Goal: Task Accomplishment & Management: Manage account settings

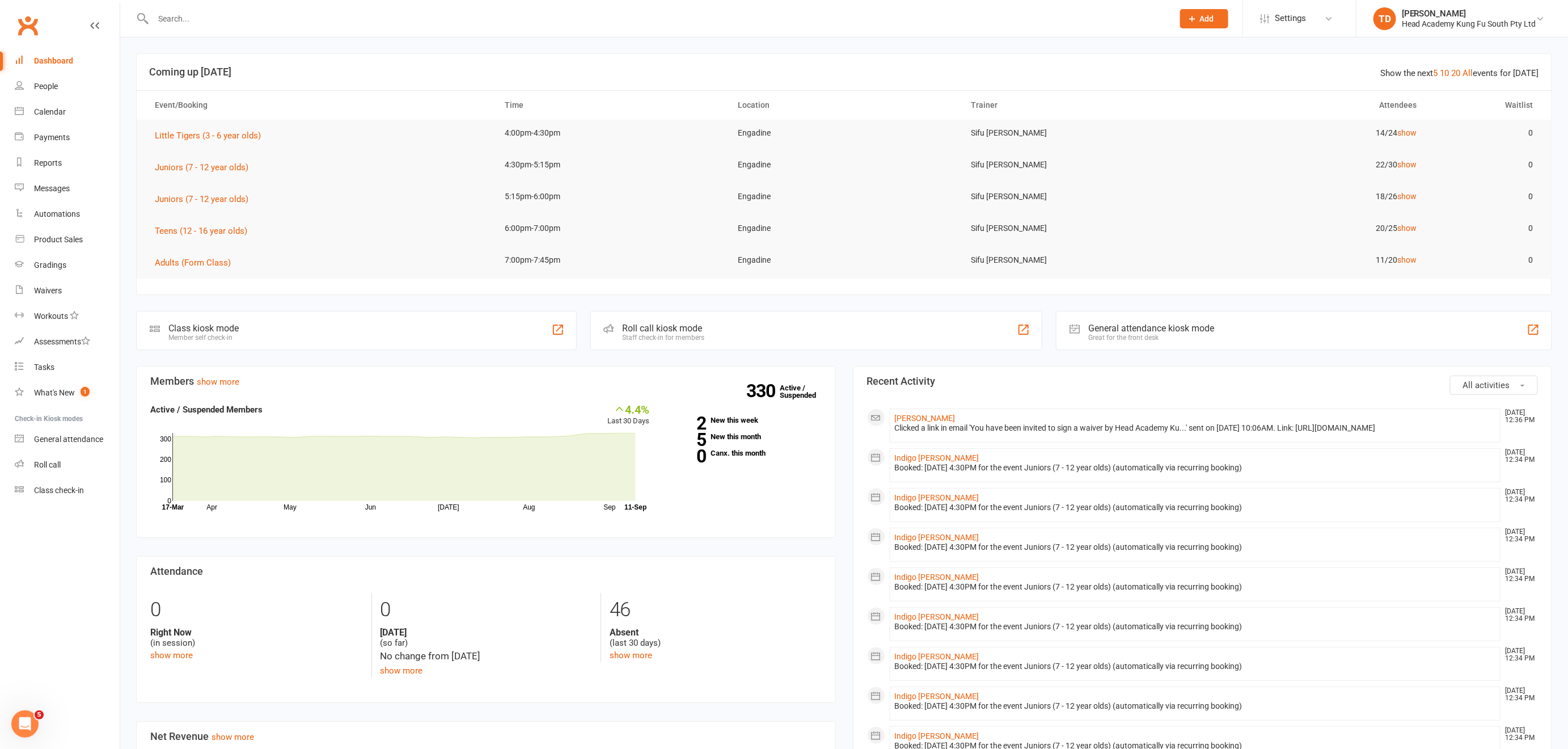
click at [179, 14] on input "text" at bounding box center [657, 18] width 1016 height 16
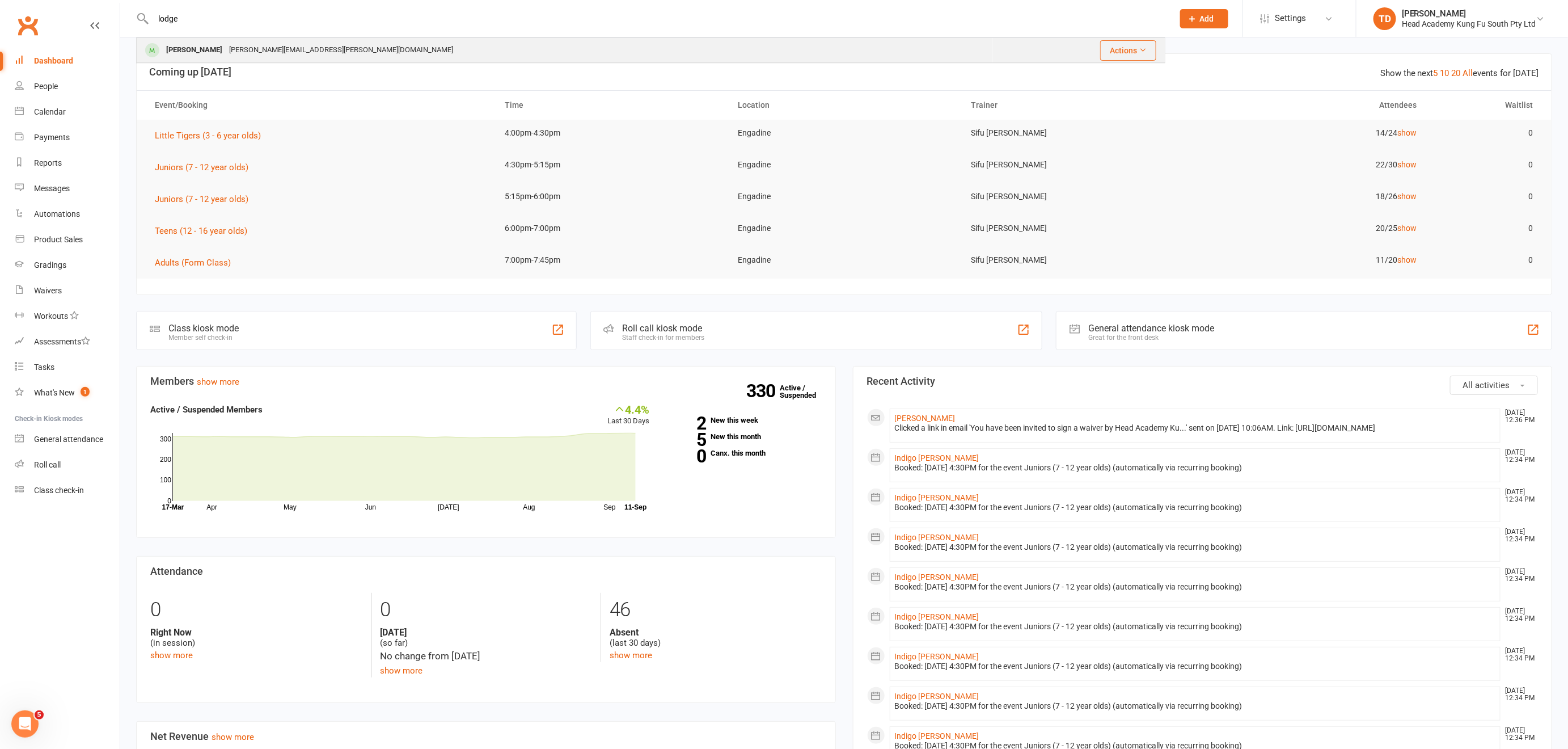
type input "lodge"
click at [179, 51] on div "[PERSON_NAME]" at bounding box center [194, 50] width 63 height 16
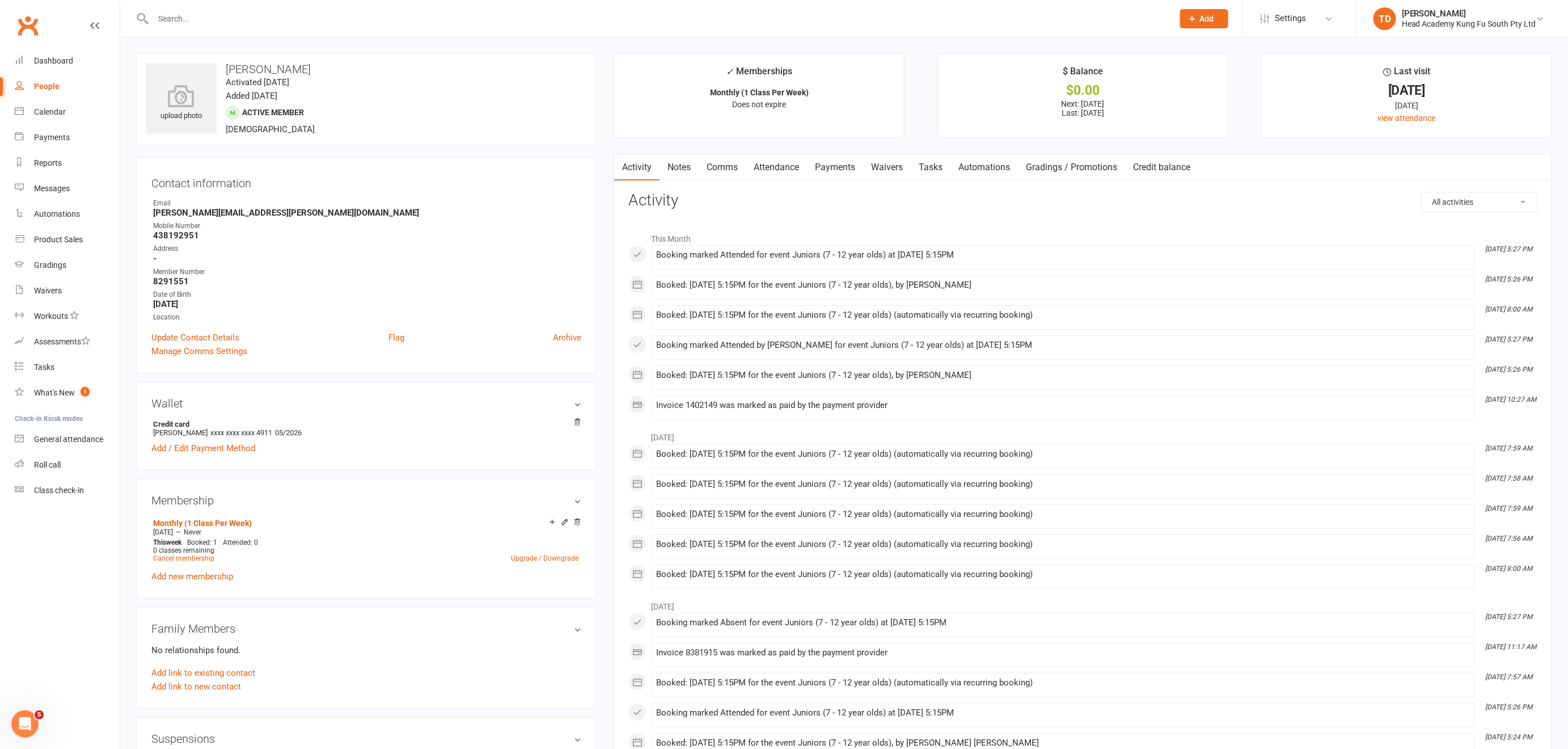
click at [840, 164] on link "Payments" at bounding box center [835, 168] width 56 height 26
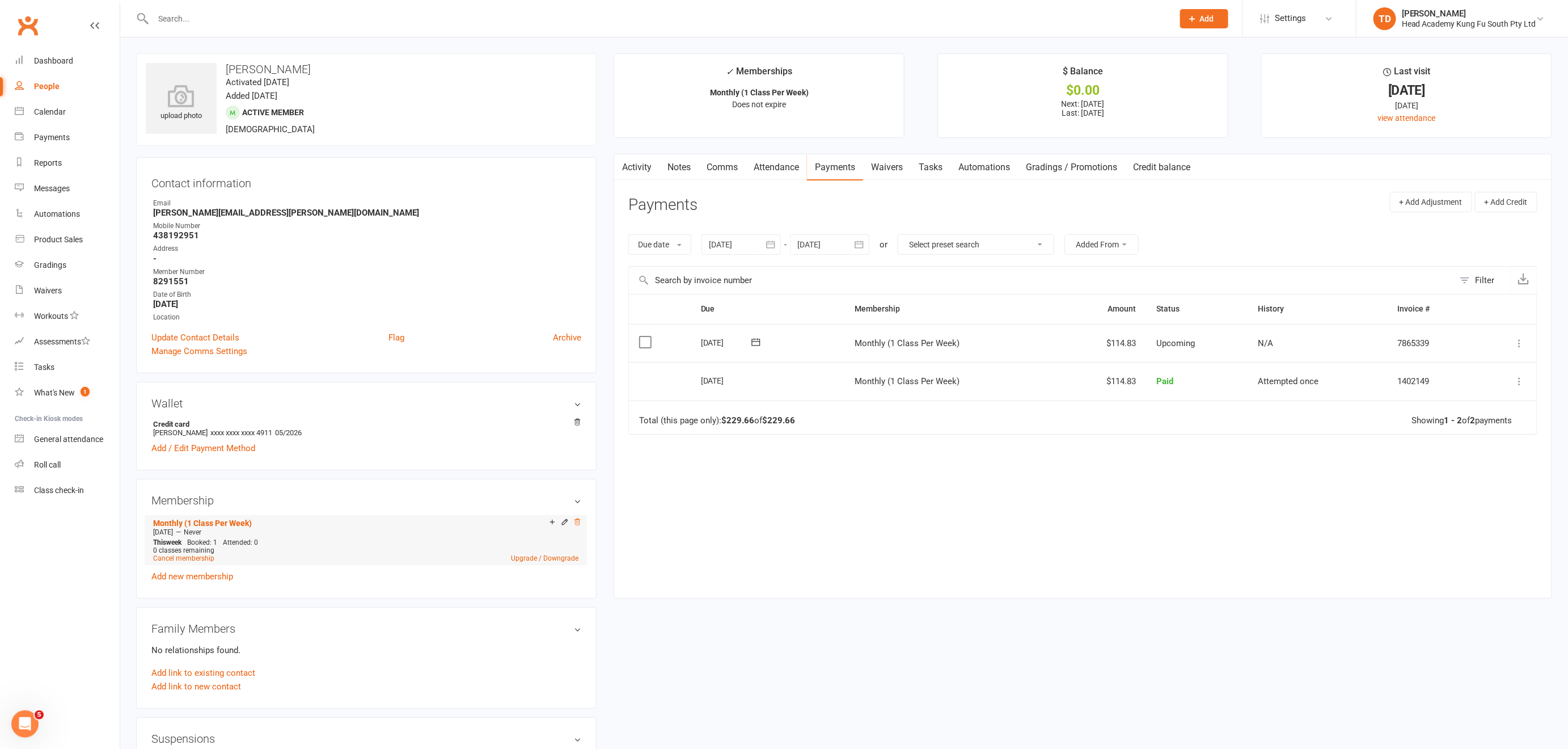
click at [579, 519] on icon at bounding box center [577, 522] width 8 height 8
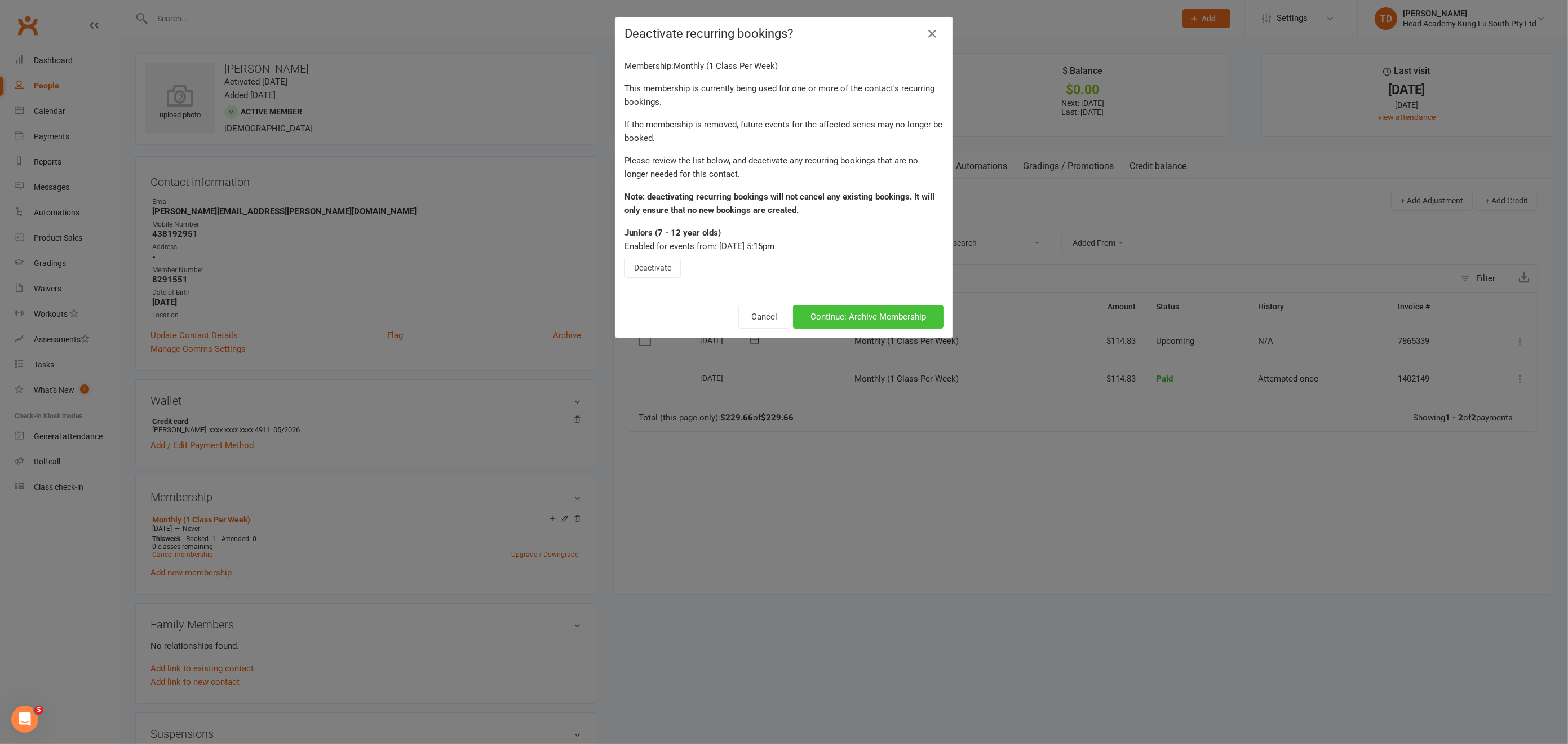
click at [834, 316] on button "Continue: Archive Membership" at bounding box center [868, 316] width 150 height 24
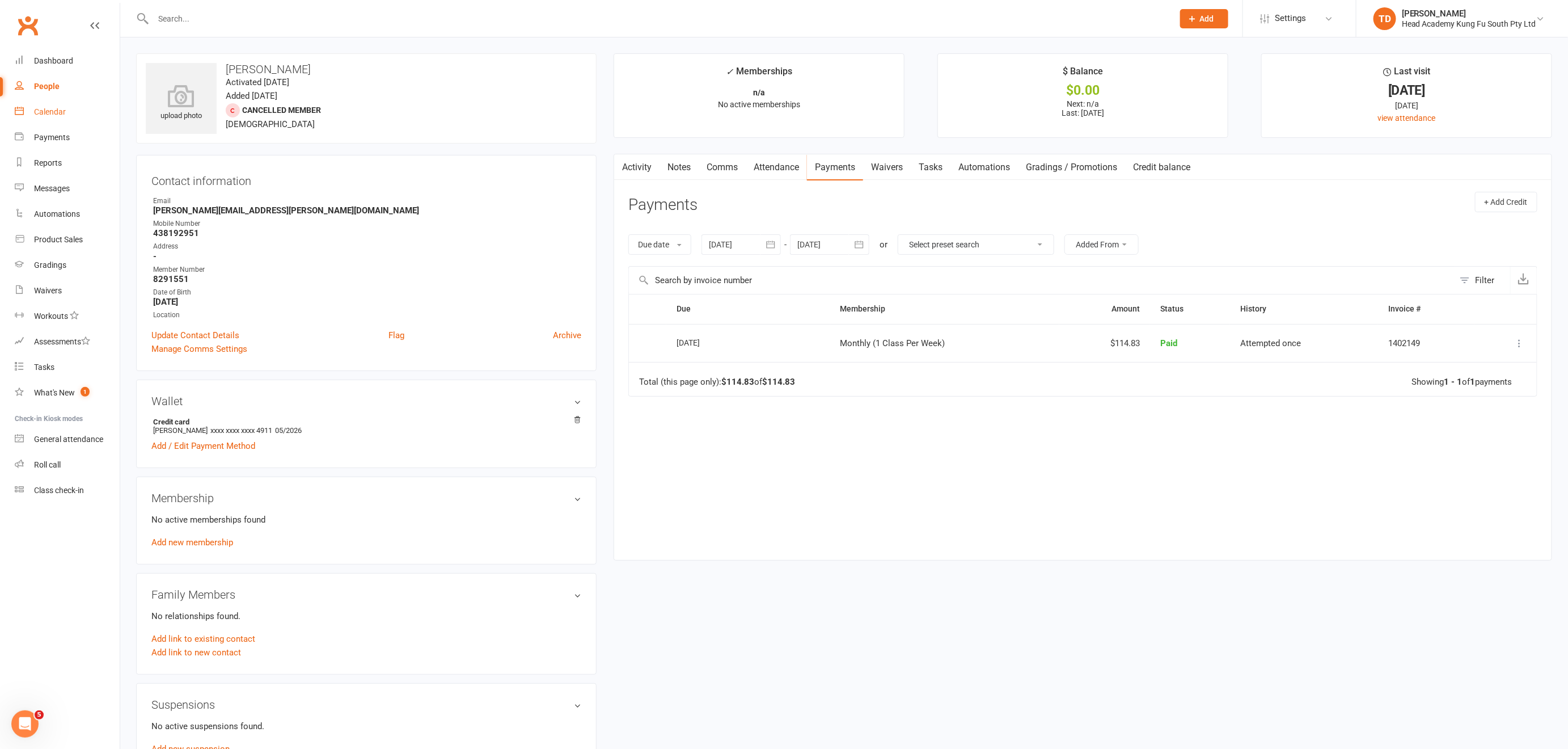
click at [56, 112] on div "Calendar" at bounding box center [49, 111] width 32 height 9
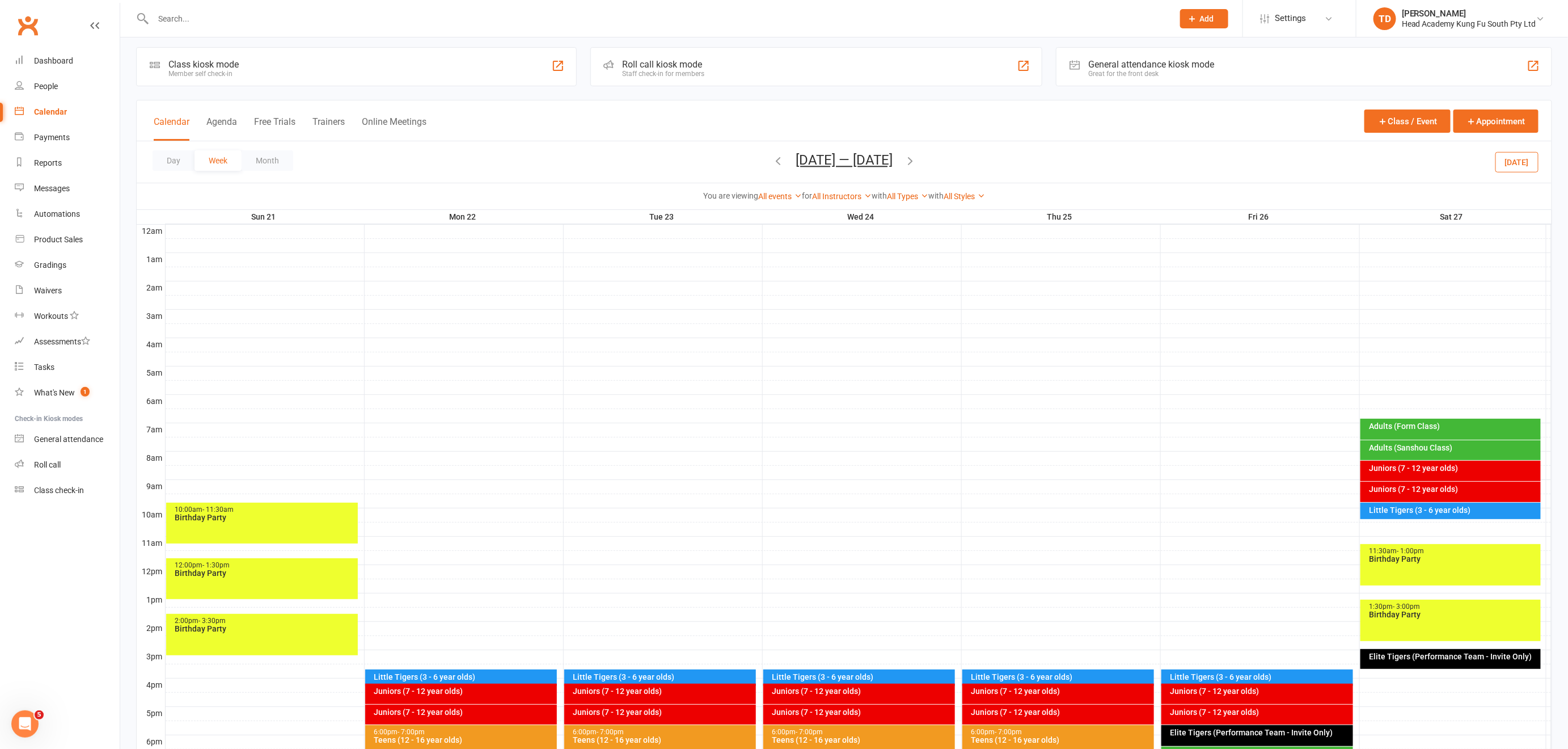
scroll to position [4, 0]
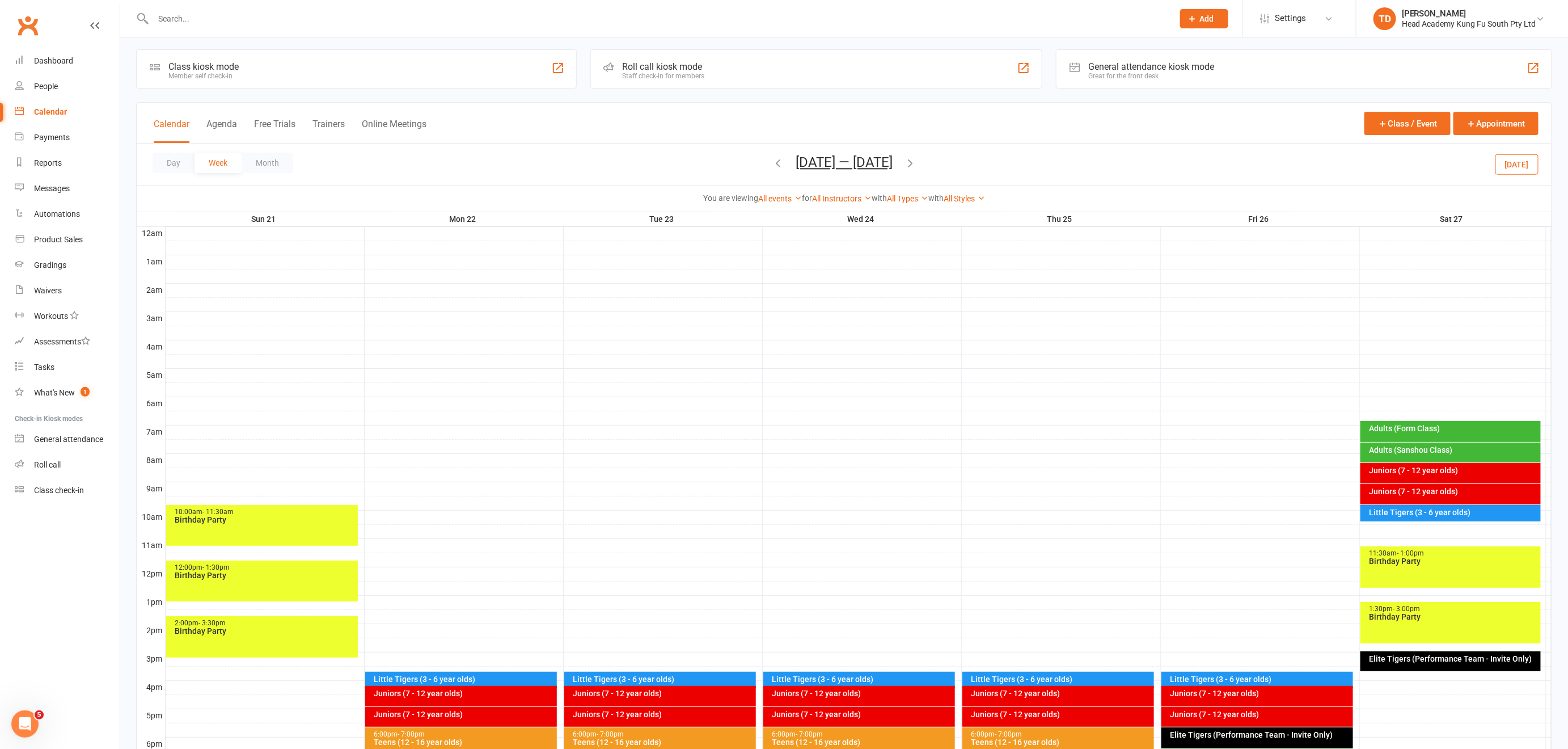
click at [772, 160] on icon "button" at bounding box center [778, 163] width 13 height 13
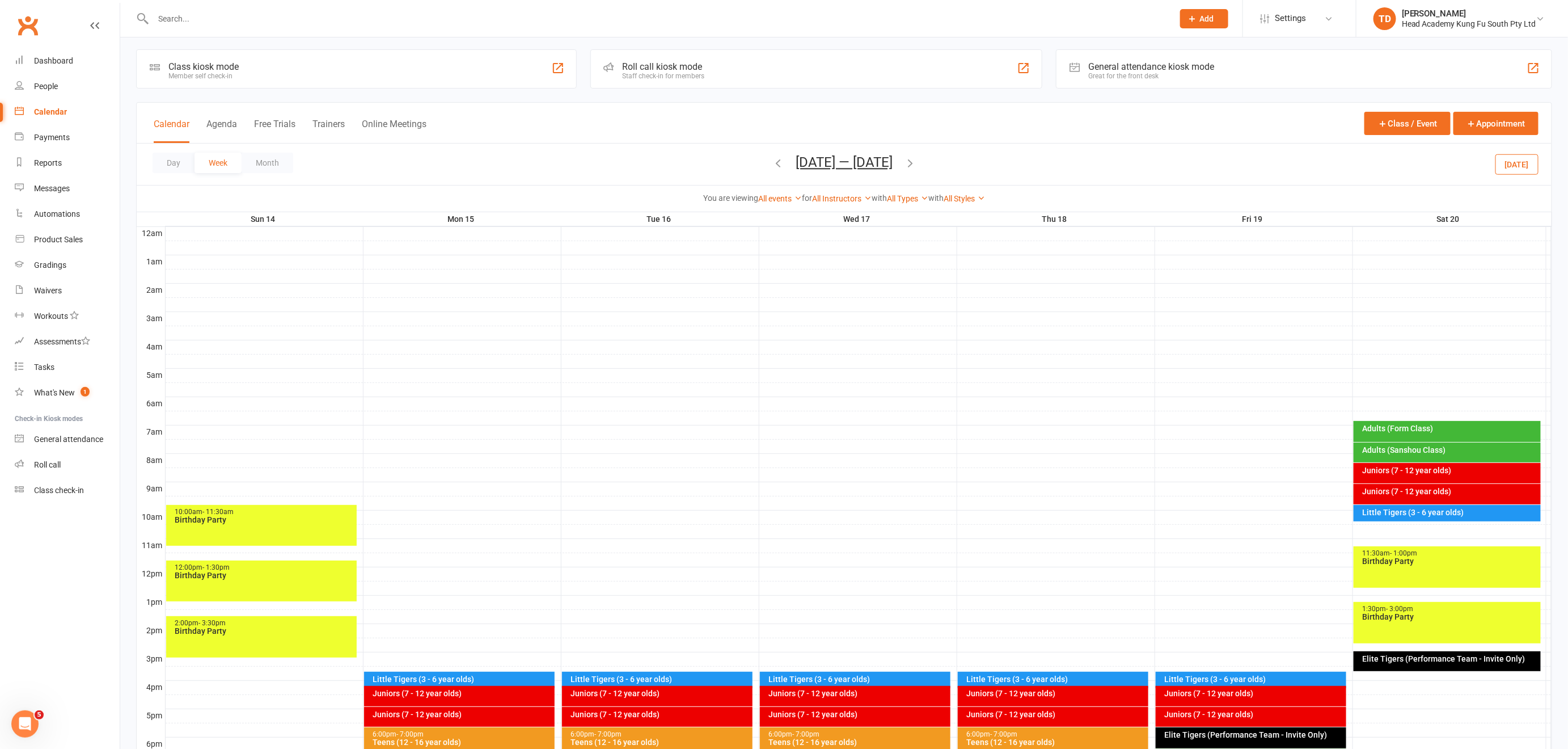
click at [772, 160] on icon "button" at bounding box center [778, 163] width 13 height 13
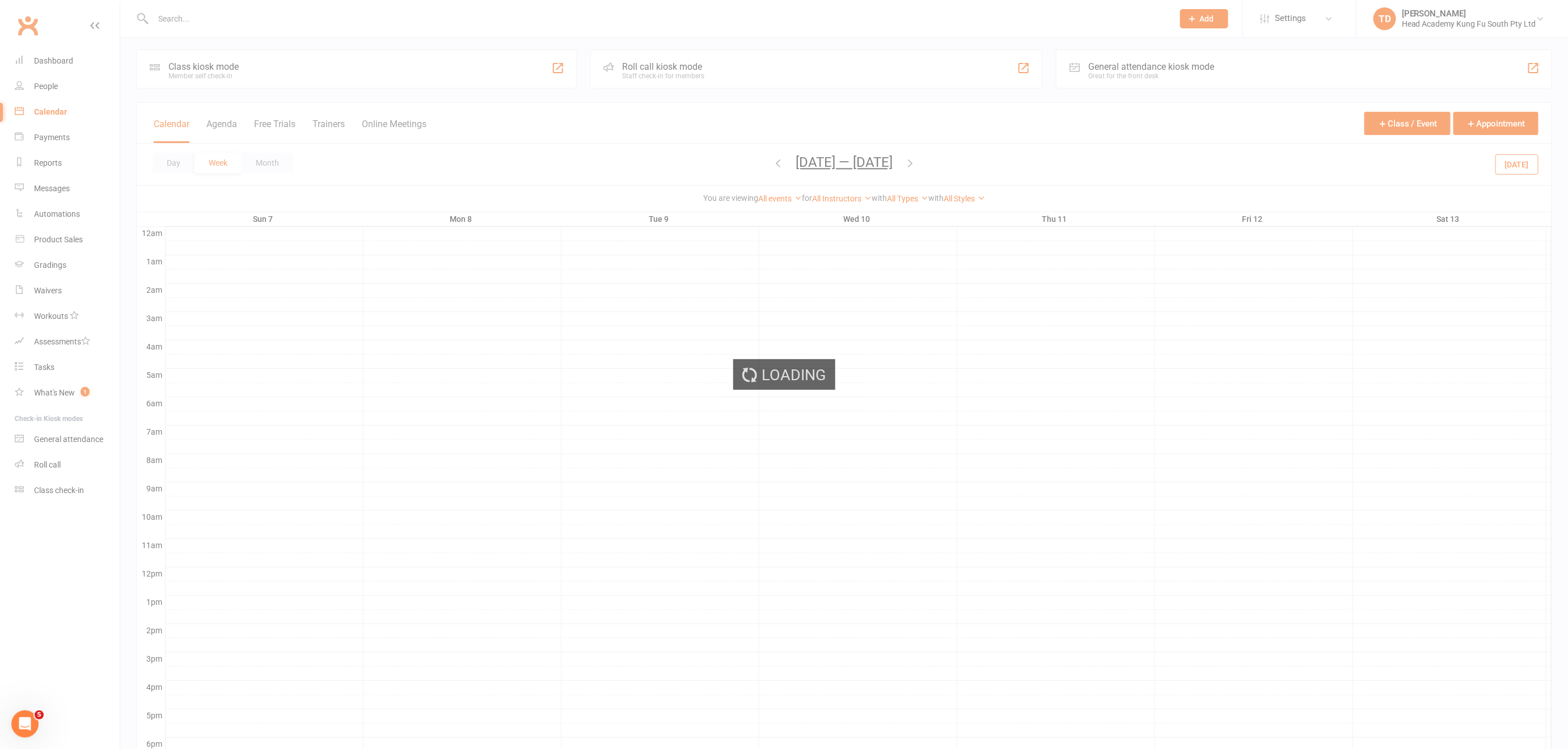
click at [772, 160] on div "Loading" at bounding box center [784, 374] width 1568 height 749
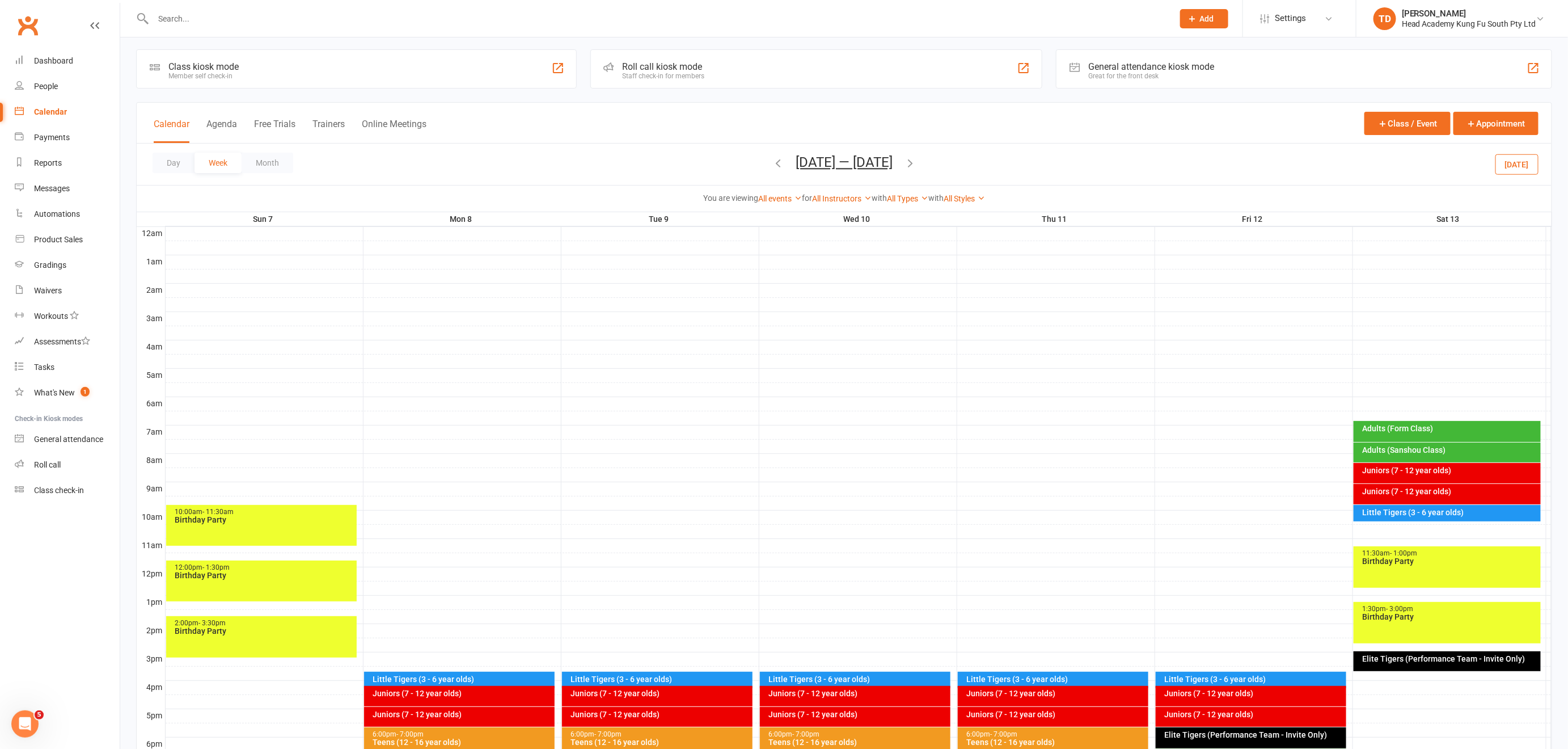
click at [772, 160] on icon "button" at bounding box center [778, 163] width 13 height 13
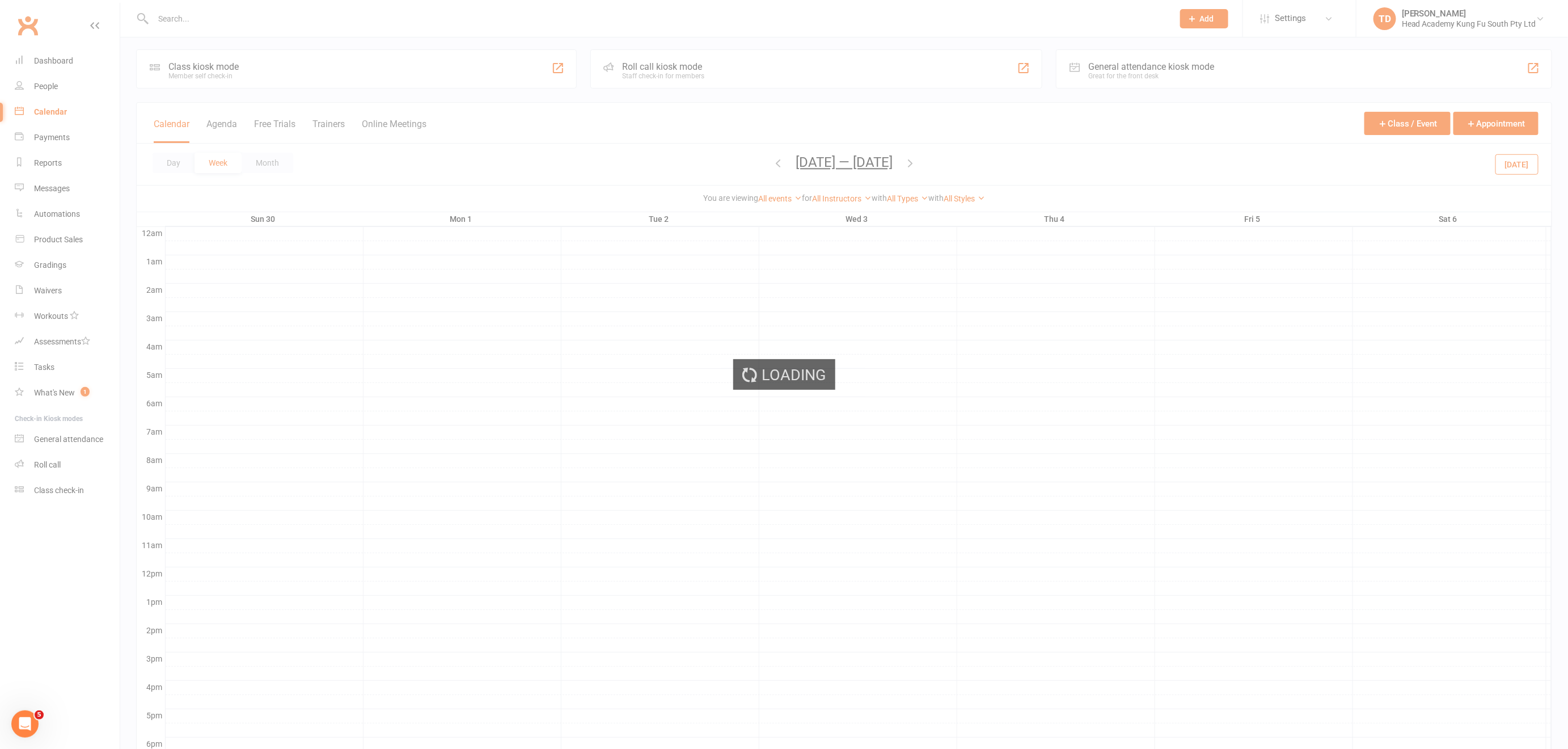
click at [772, 160] on div "Loading" at bounding box center [784, 374] width 1568 height 749
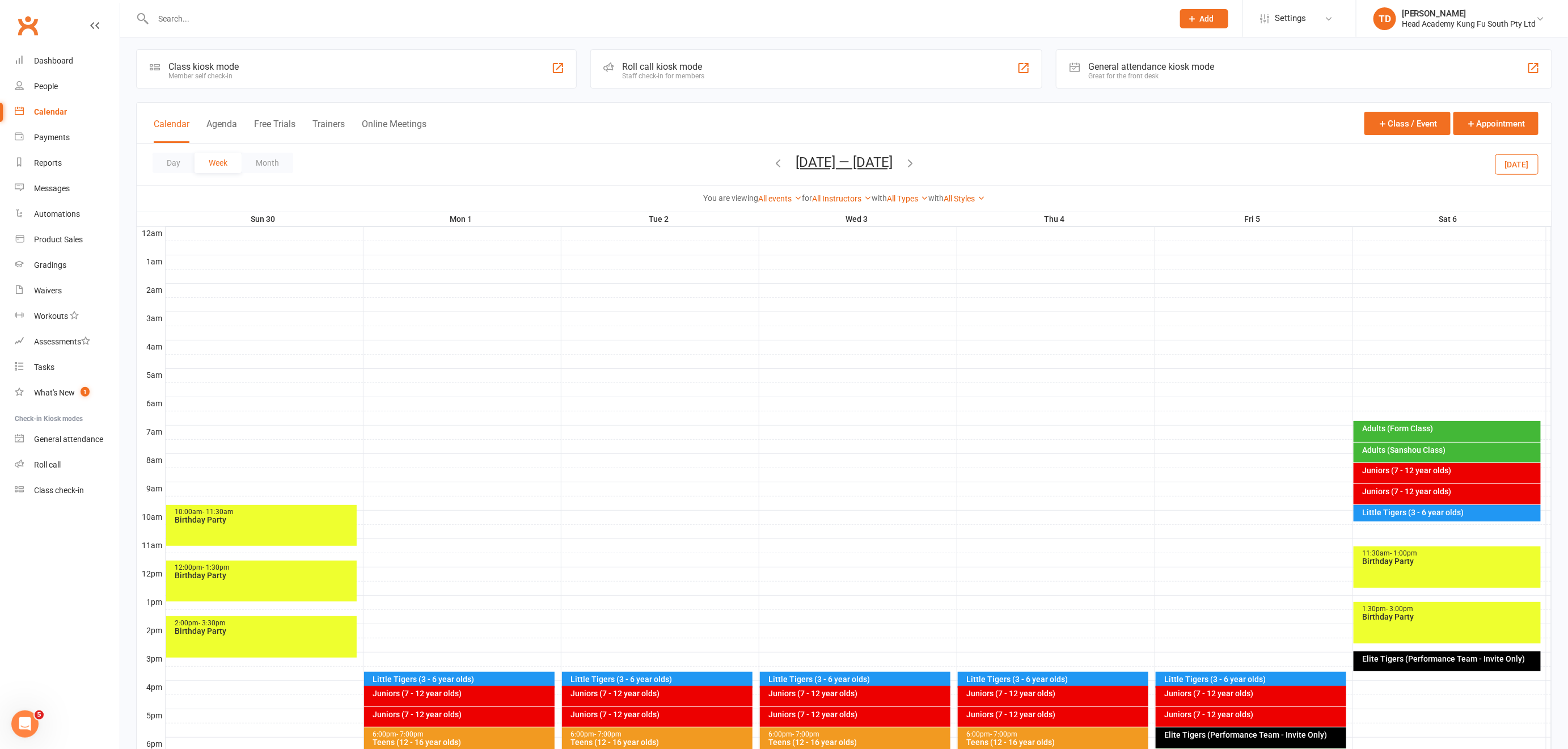
click at [784, 160] on span "[DATE] — [DATE] [DATE] Sun Mon Tue Wed Thu Fri Sat 31 01 02 03 04 05 06 07 08 0…" at bounding box center [844, 165] width 119 height 20
click at [264, 164] on button "Month" at bounding box center [267, 163] width 51 height 21
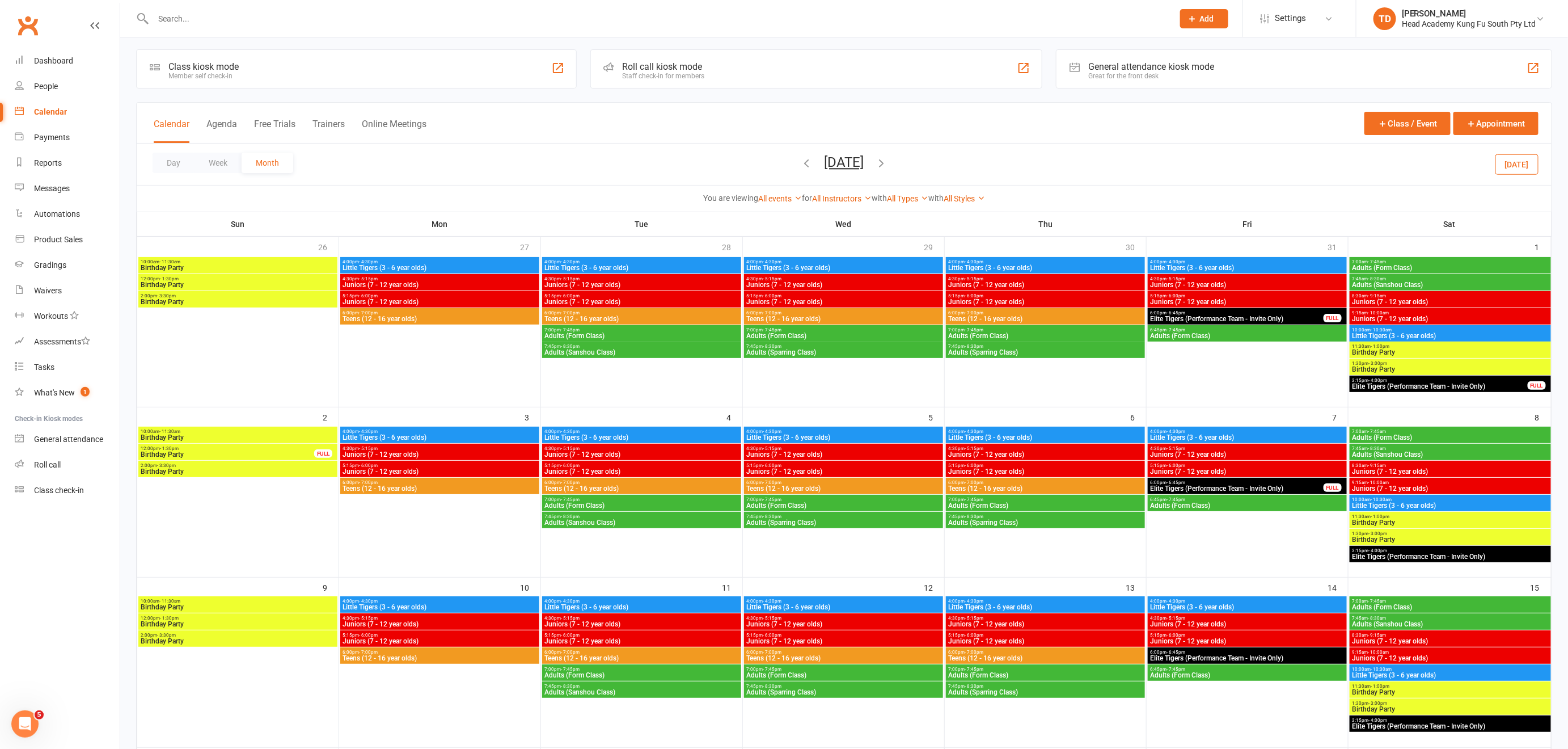
click at [801, 161] on icon "button" at bounding box center [807, 163] width 13 height 13
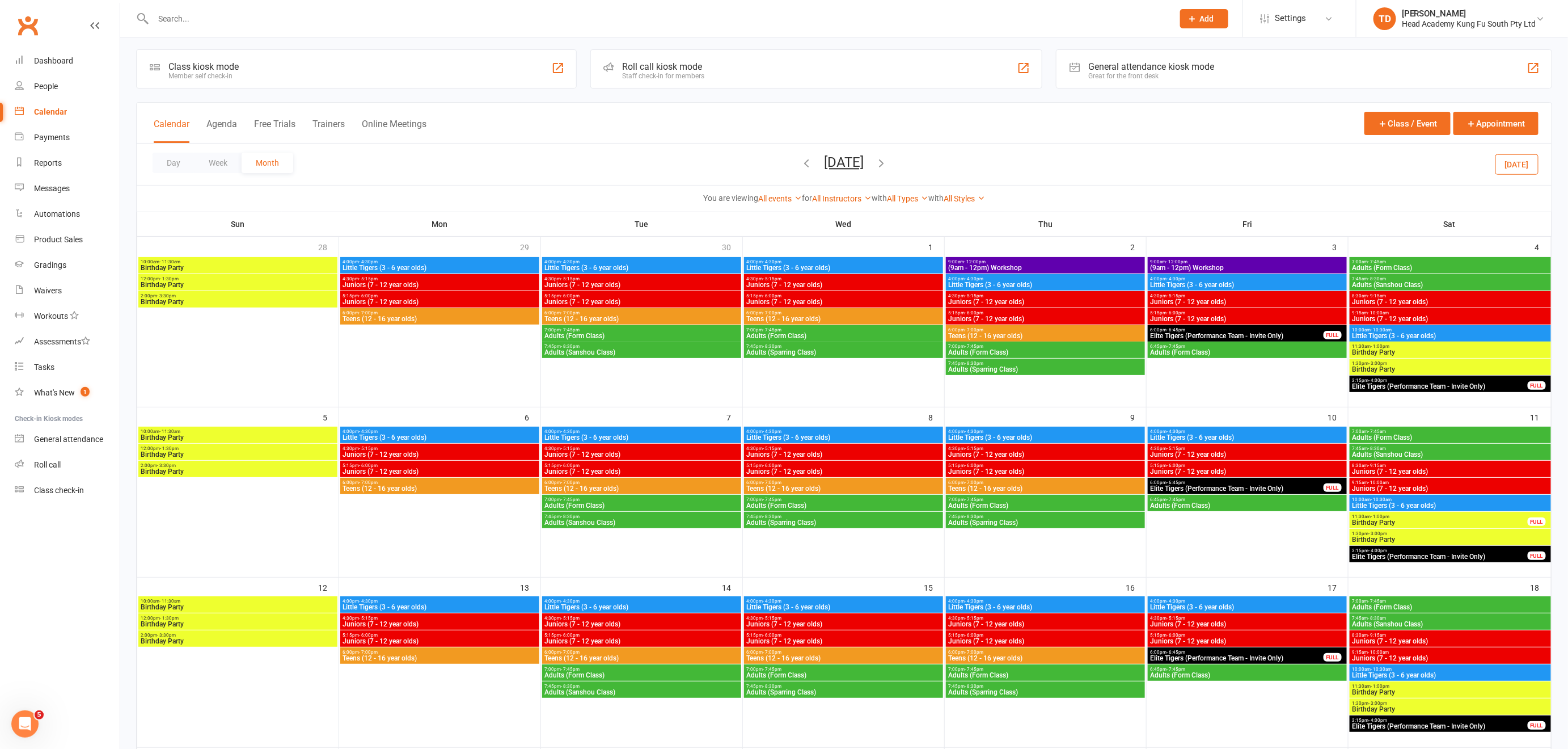
click at [801, 160] on icon "button" at bounding box center [807, 163] width 13 height 13
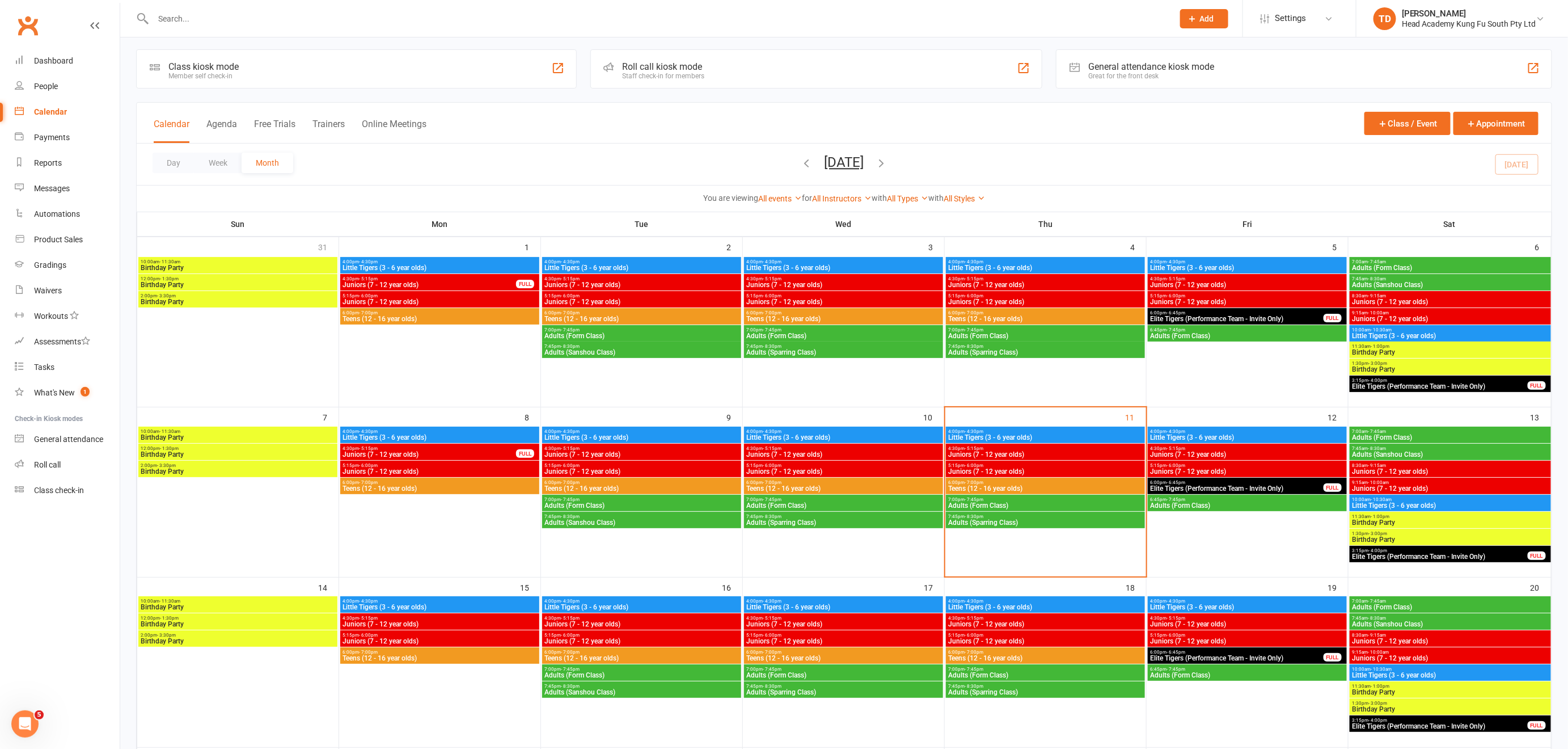
click at [416, 638] on span "Juniors (7 - 12 year olds)" at bounding box center [440, 641] width 195 height 7
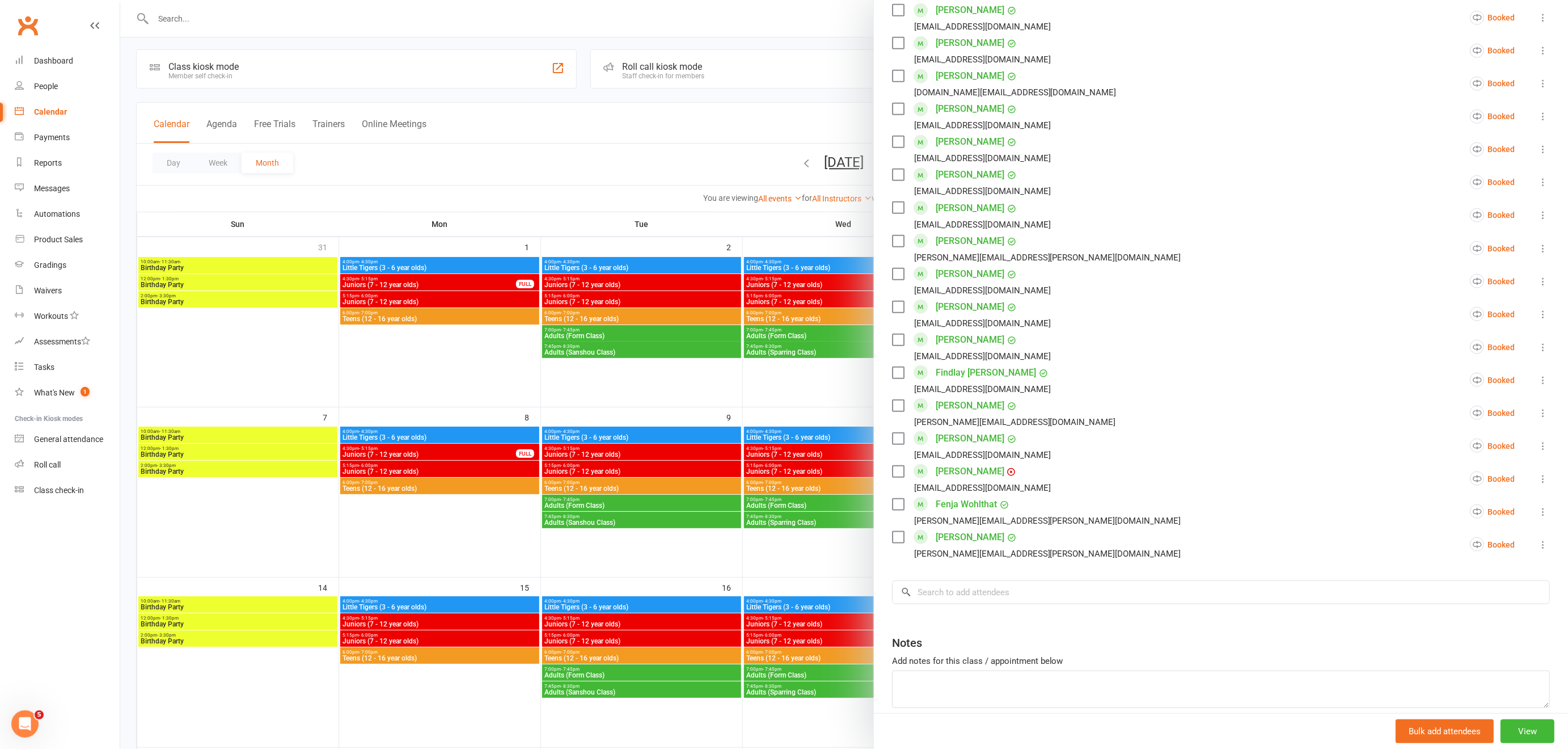
scroll to position [559, 0]
click at [488, 524] on div at bounding box center [844, 374] width 1447 height 749
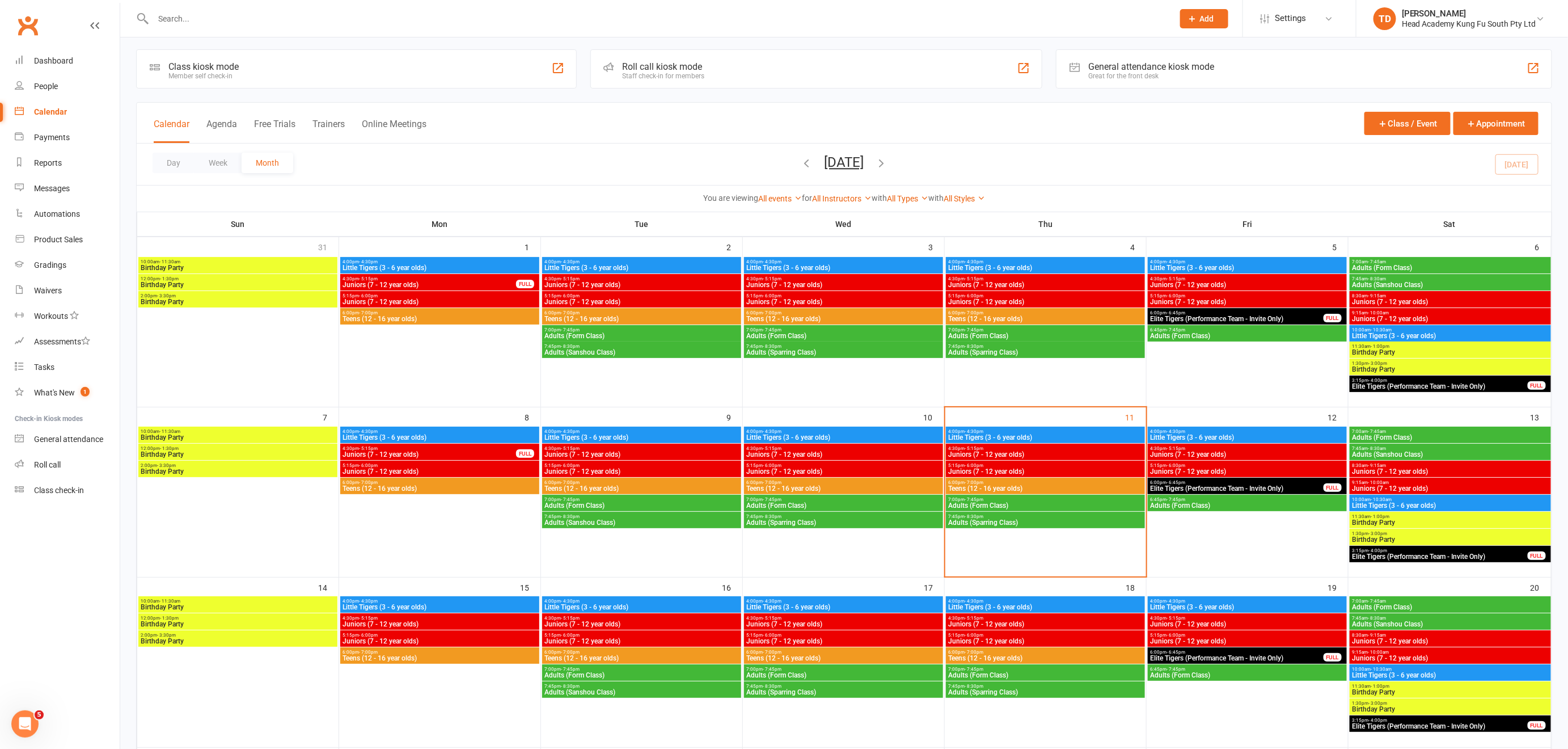
click at [450, 624] on span "Juniors (7 - 12 year olds)" at bounding box center [440, 624] width 195 height 7
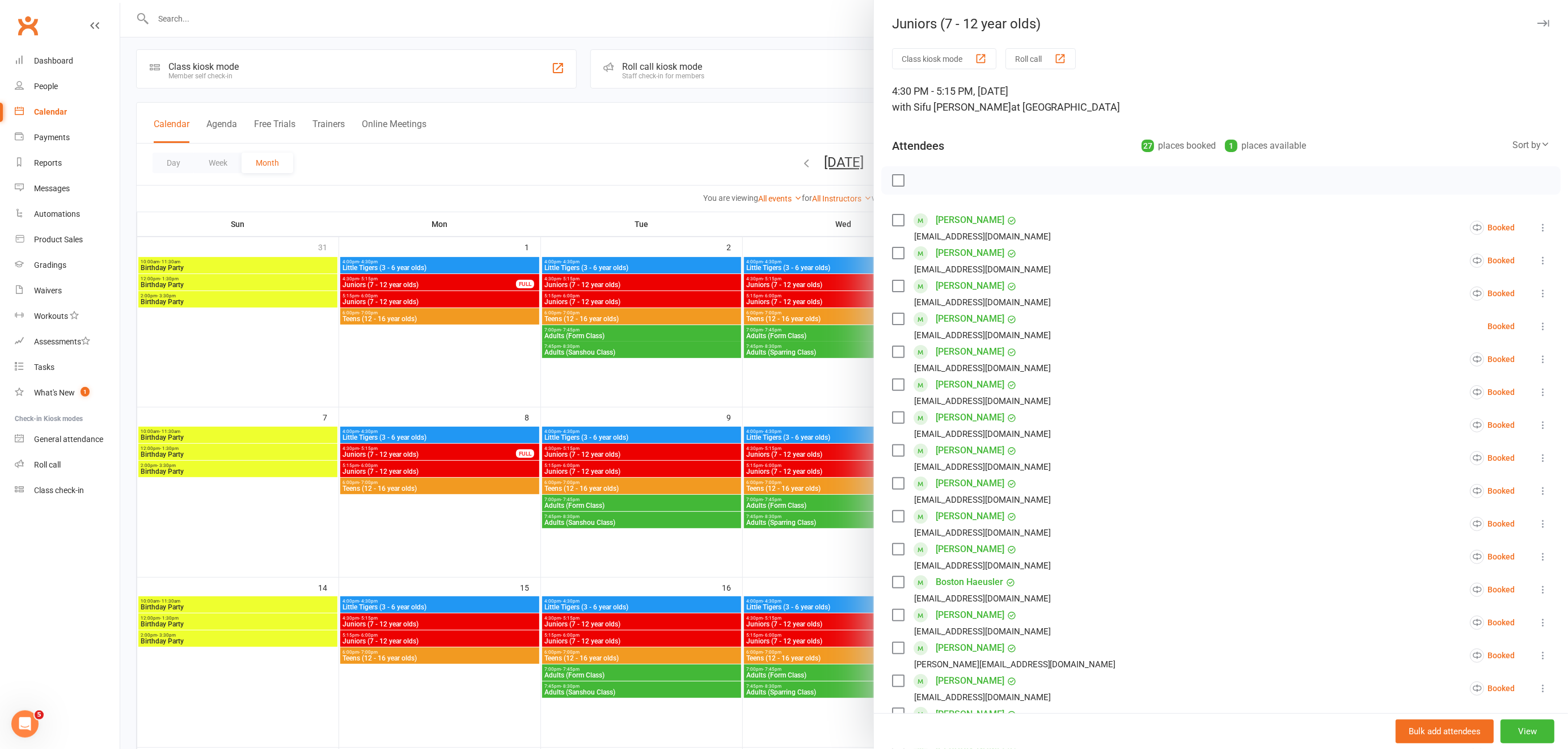
click at [794, 563] on div at bounding box center [844, 374] width 1447 height 749
